Goal: Complete application form

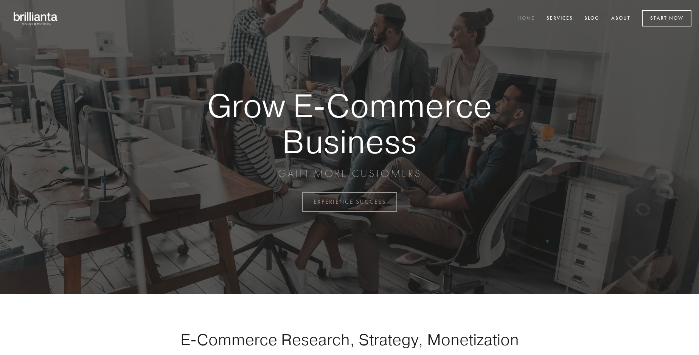
scroll to position [1983, 0]
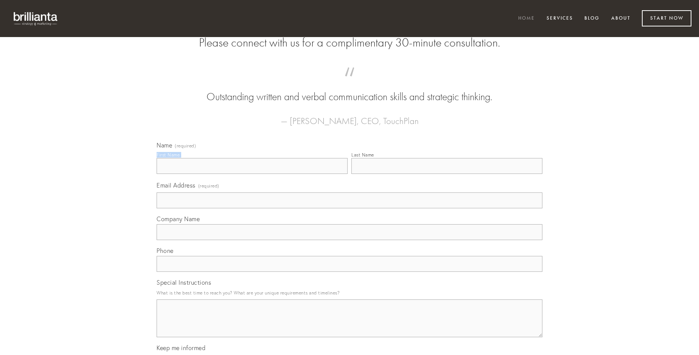
type input "[PERSON_NAME]"
click at [447, 174] on input "Last Name" at bounding box center [446, 166] width 191 height 16
type input "[PERSON_NAME]"
click at [350, 208] on input "Email Address (required)" at bounding box center [350, 201] width 386 height 16
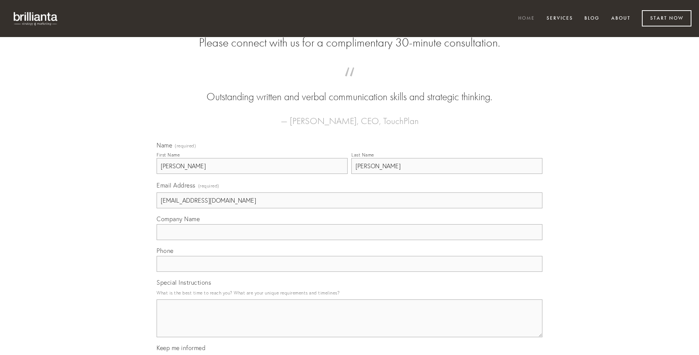
type input "[EMAIL_ADDRESS][DOMAIN_NAME]"
click at [350, 240] on input "Company Name" at bounding box center [350, 232] width 386 height 16
type input "cruciamentum"
click at [350, 272] on input "text" at bounding box center [350, 264] width 386 height 16
click at [350, 325] on textarea "Special Instructions" at bounding box center [350, 319] width 386 height 38
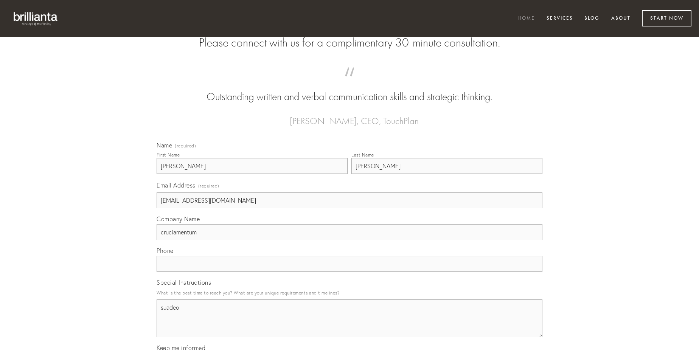
type textarea "suadeo"
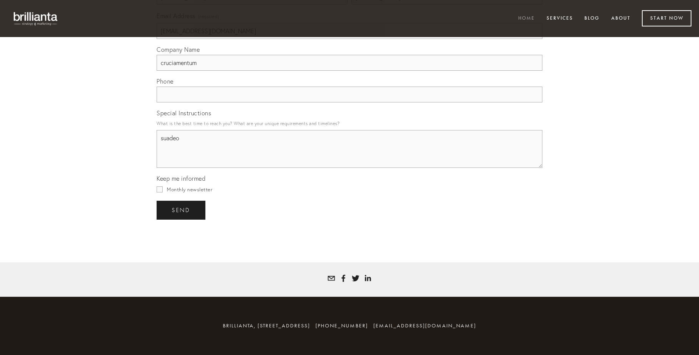
click at [182, 210] on span "send" at bounding box center [181, 210] width 19 height 7
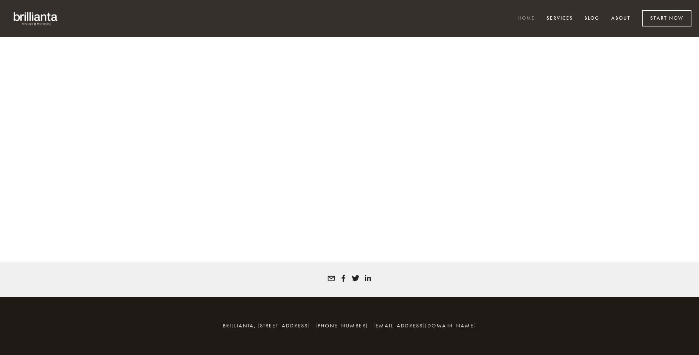
scroll to position [1973, 0]
